Goal: Transaction & Acquisition: Download file/media

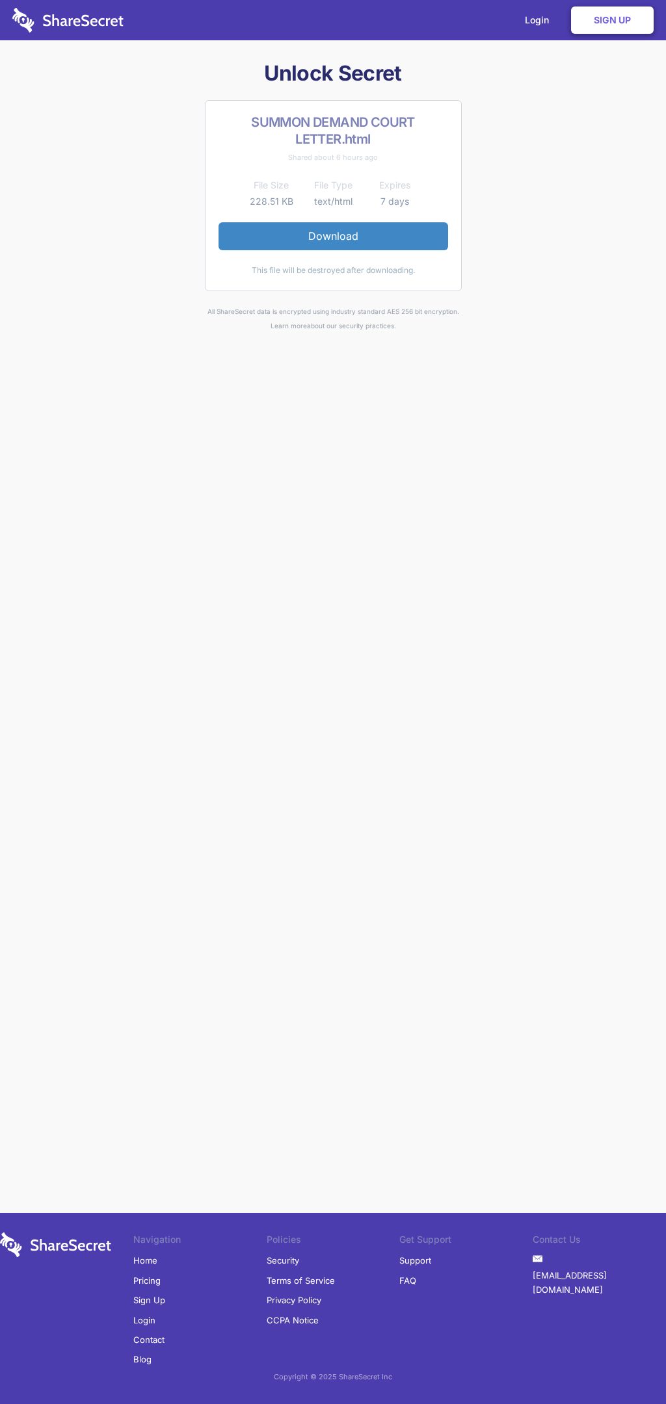
click at [333, 236] on link "Download" at bounding box center [332, 235] width 229 height 27
